Goal: Check status

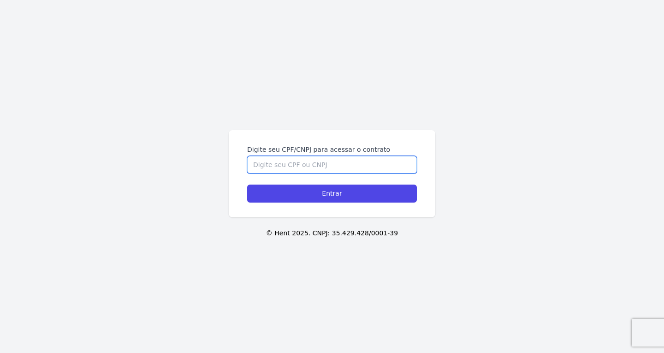
click at [288, 161] on input "Digite seu CPF/CNPJ para acessar o contrato" at bounding box center [332, 165] width 170 height 18
paste input "767.198.715-87"
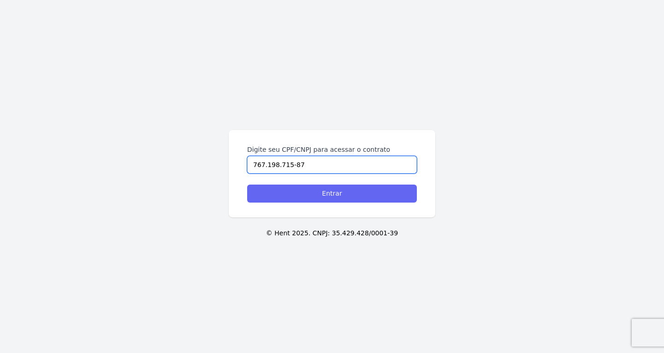
type input "767.198.715-87"
click at [299, 198] on input "Entrar" at bounding box center [332, 194] width 170 height 18
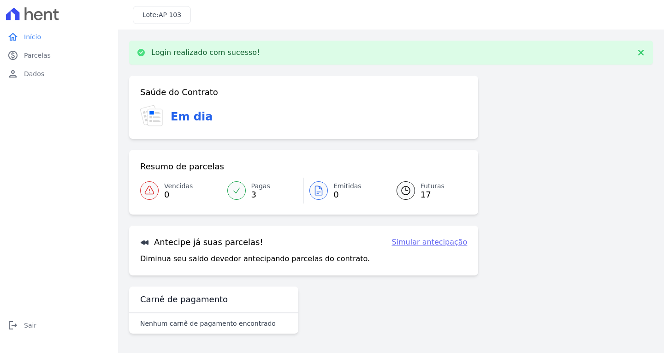
click at [399, 190] on div at bounding box center [406, 190] width 18 height 18
